Goal: Find specific page/section: Find specific page/section

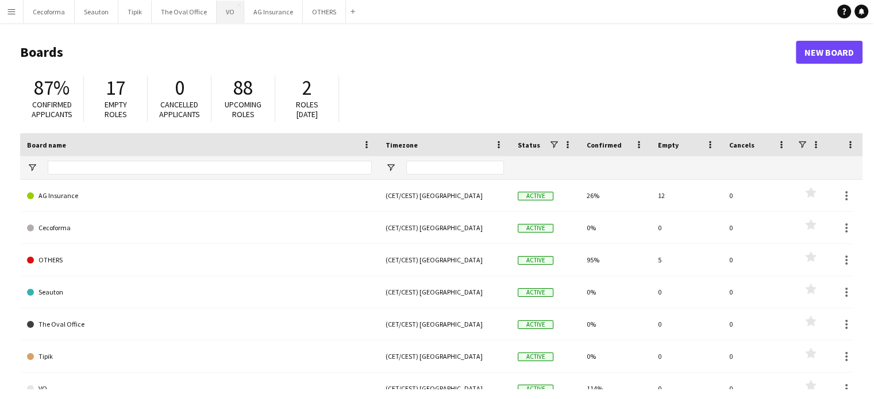
click at [225, 12] on button "VO Close" at bounding box center [231, 12] width 28 height 22
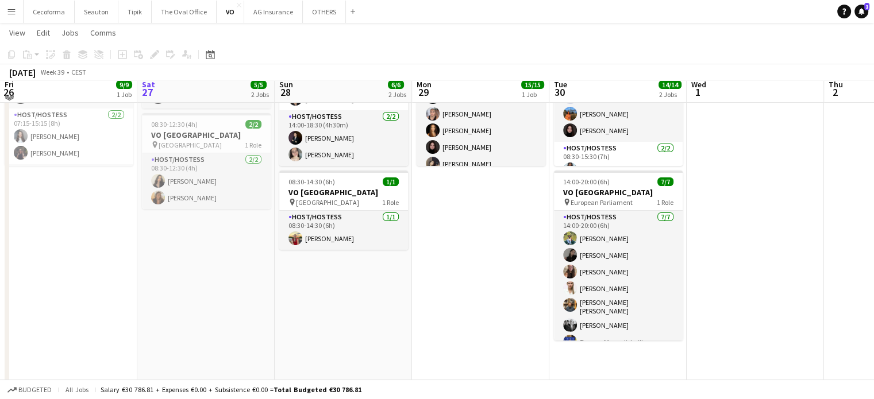
scroll to position [143, 0]
